Goal: Task Accomplishment & Management: Use online tool/utility

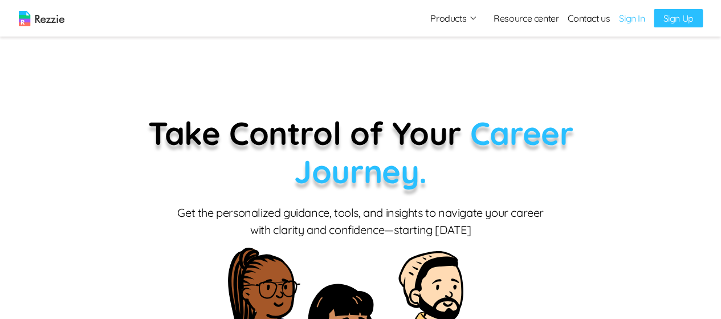
click at [633, 18] on link "Sign In" at bounding box center [632, 18] width 26 height 14
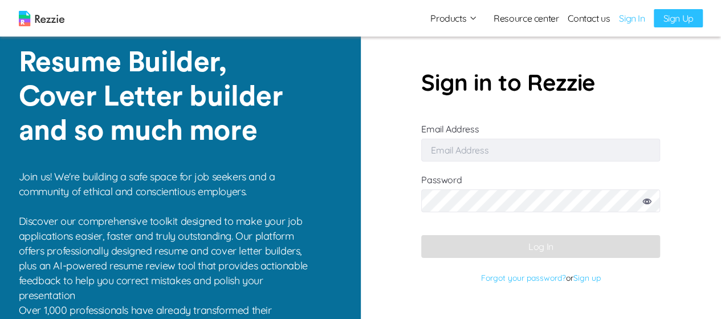
type input "[EMAIL_ADDRESS][DOMAIN_NAME]"
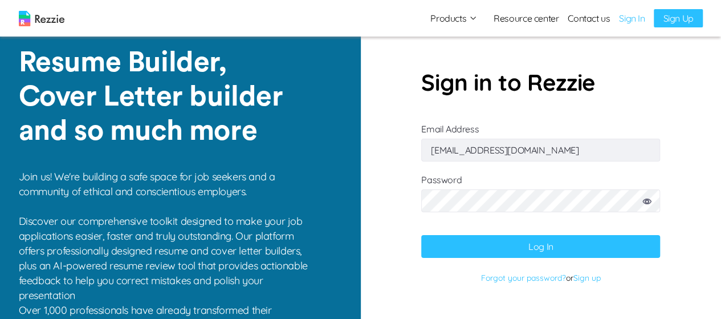
click at [588, 244] on button "Log In" at bounding box center [540, 246] width 239 height 23
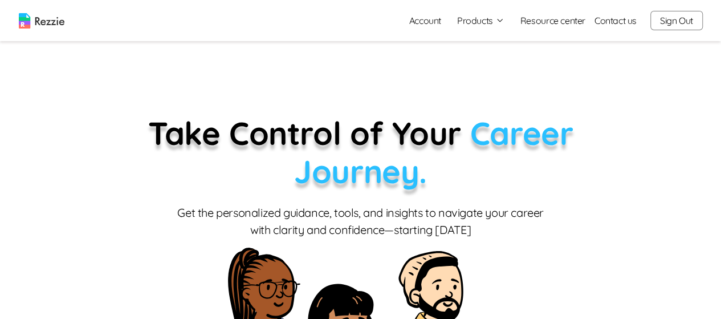
click at [493, 27] on button "Products" at bounding box center [480, 21] width 47 height 14
click at [491, 22] on button "Products" at bounding box center [480, 21] width 47 height 14
click at [493, 24] on button "Products" at bounding box center [480, 21] width 47 height 14
click at [468, 70] on link "AI Resume Review" at bounding box center [494, 65] width 140 height 23
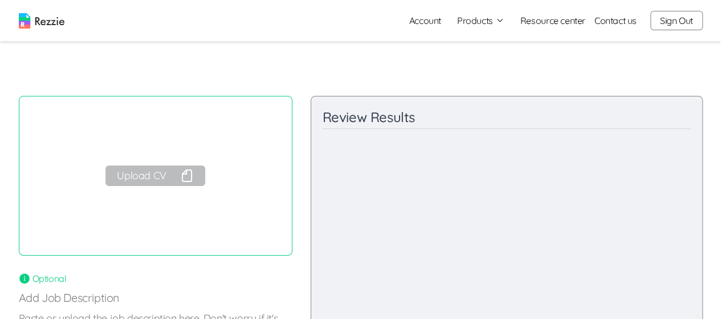
click at [487, 26] on button "Products" at bounding box center [480, 21] width 47 height 14
click at [480, 47] on link "Resume & Cover Letter Builder" at bounding box center [494, 42] width 140 height 23
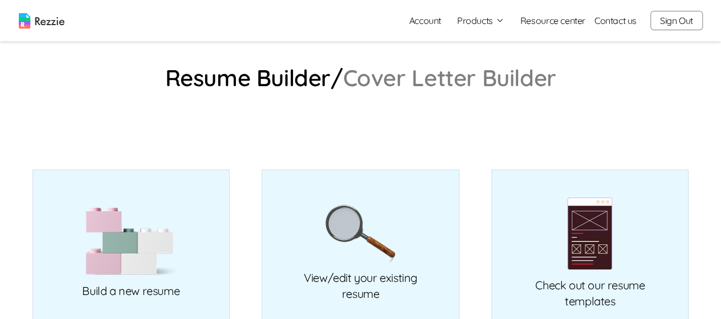
click at [479, 22] on button "Products" at bounding box center [480, 21] width 47 height 14
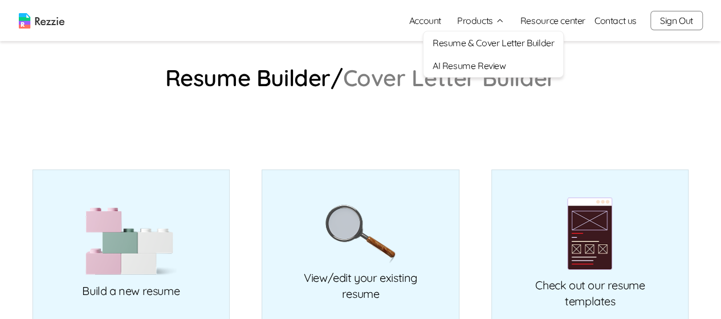
click at [466, 72] on link "AI Resume Review" at bounding box center [494, 65] width 140 height 23
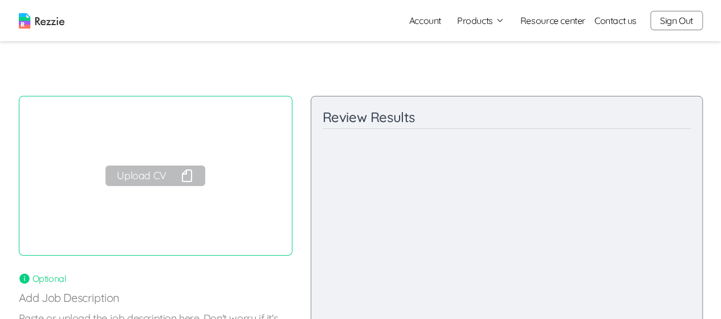
click at [144, 173] on button "Upload CV" at bounding box center [154, 175] width 99 height 21
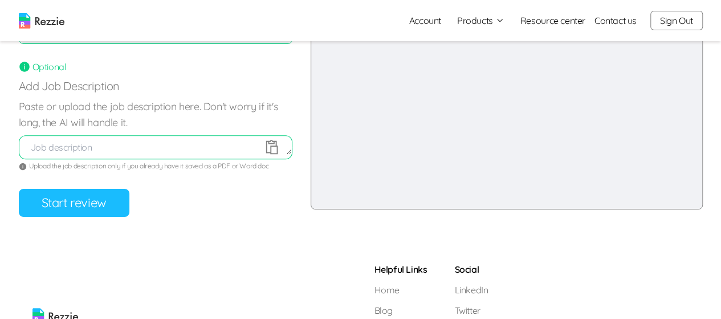
scroll to position [210, 0]
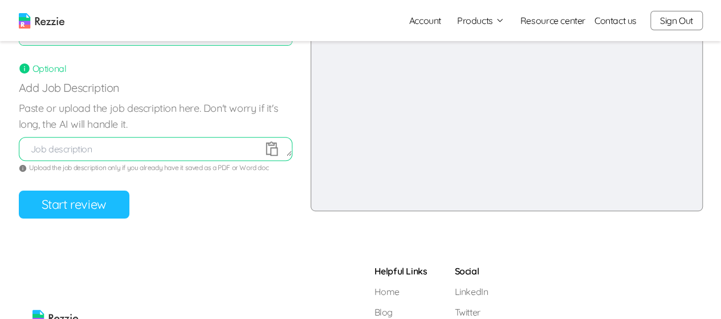
click at [108, 212] on button "Start review" at bounding box center [74, 204] width 111 height 28
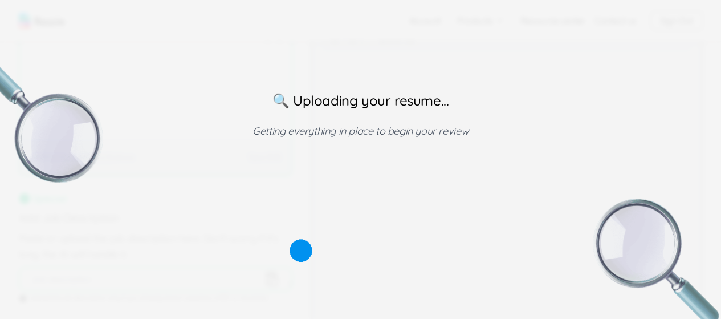
scroll to position [0, 0]
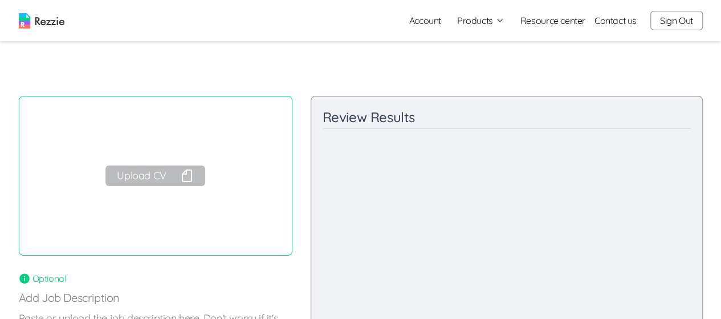
click at [667, 21] on button "Sign Out" at bounding box center [677, 20] width 52 height 19
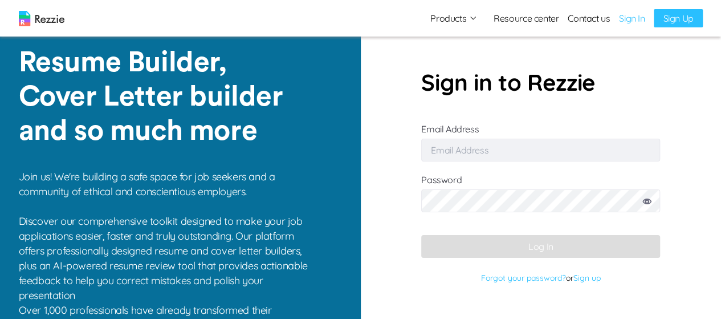
type input "[EMAIL_ADDRESS][DOMAIN_NAME]"
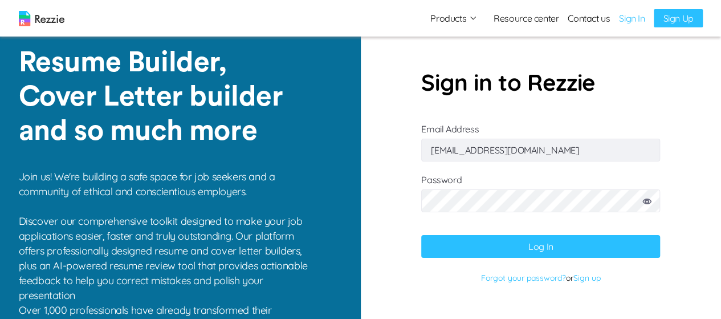
click at [517, 247] on button "Log In" at bounding box center [540, 246] width 239 height 23
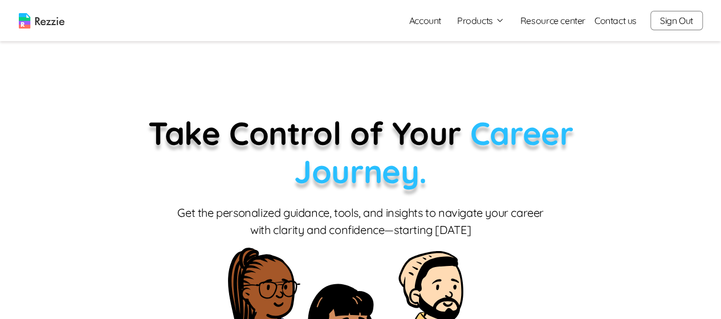
click at [488, 18] on button "Products" at bounding box center [480, 21] width 47 height 14
click at [490, 65] on link "AI Resume Review" at bounding box center [494, 65] width 140 height 23
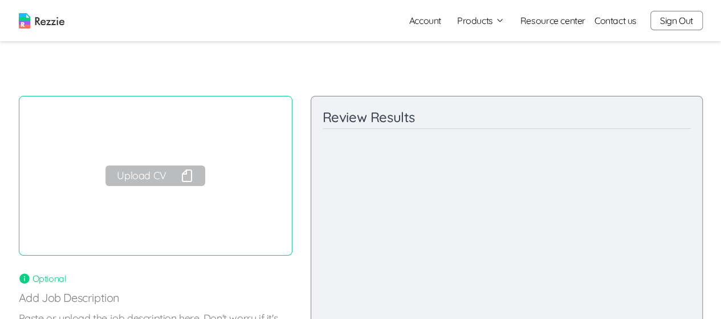
click at [169, 176] on button "Upload CV" at bounding box center [154, 175] width 99 height 21
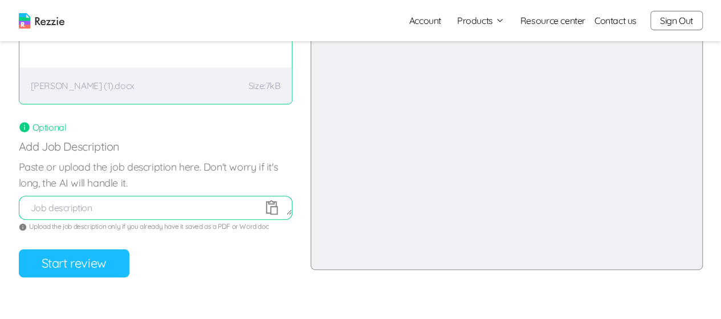
scroll to position [152, 0]
click at [99, 269] on button "Start review" at bounding box center [74, 262] width 111 height 28
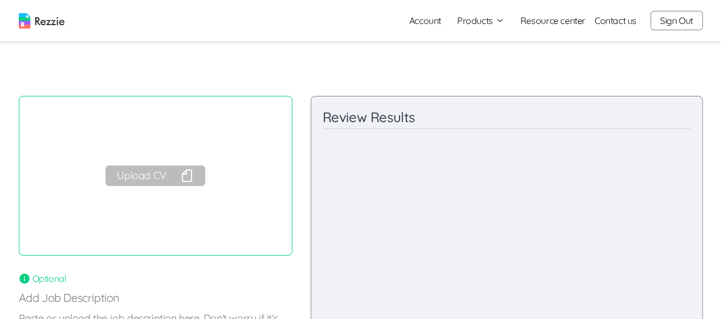
click at [672, 21] on button "Sign Out" at bounding box center [677, 20] width 52 height 19
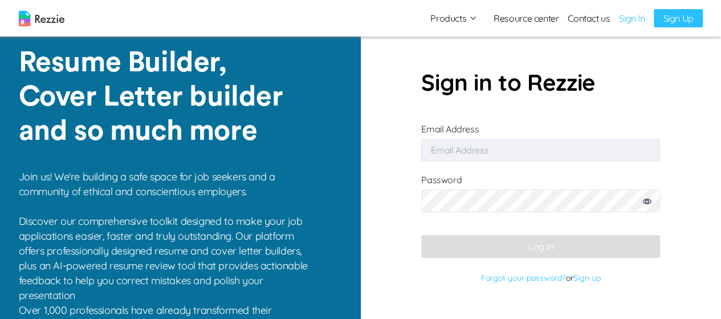
type input "[EMAIL_ADDRESS][DOMAIN_NAME]"
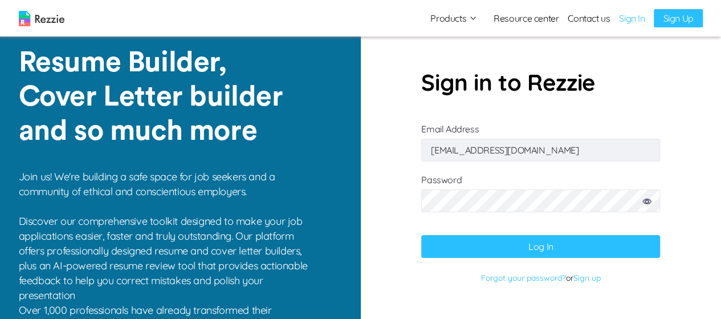
click at [534, 240] on button "Log In" at bounding box center [540, 246] width 239 height 23
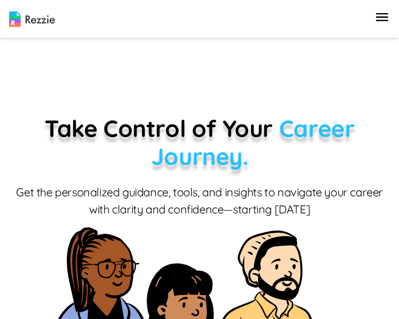
click at [388, 16] on icon "button" at bounding box center [381, 17] width 16 height 16
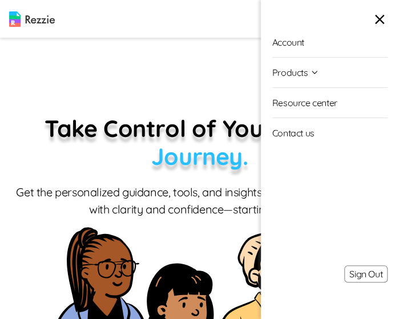
click at [302, 76] on button "Products" at bounding box center [295, 73] width 47 height 30
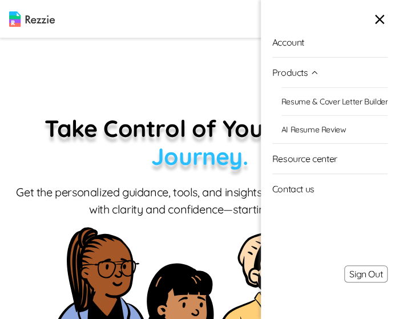
click at [325, 129] on link "AI Resume Review" at bounding box center [334, 129] width 106 height 28
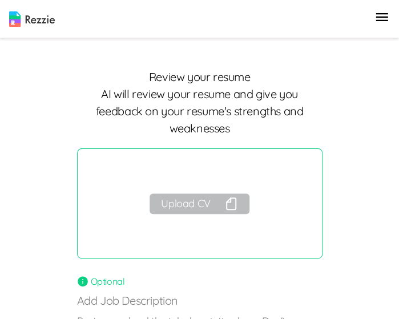
click at [211, 205] on button "Upload CV" at bounding box center [198, 203] width 99 height 21
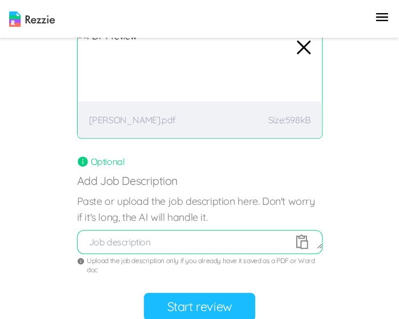
scroll to position [128, 0]
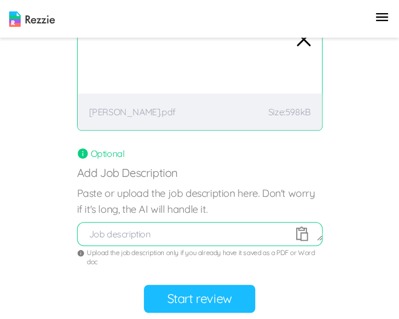
click at [219, 290] on button "Start review" at bounding box center [199, 299] width 111 height 28
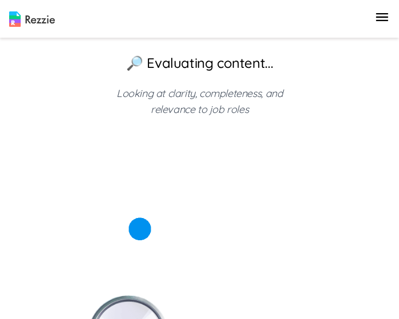
scroll to position [0, 0]
